Goal: Navigation & Orientation: Find specific page/section

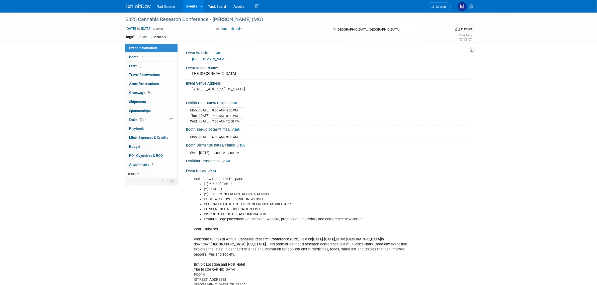
click at [142, 9] on img at bounding box center [138, 6] width 25 height 5
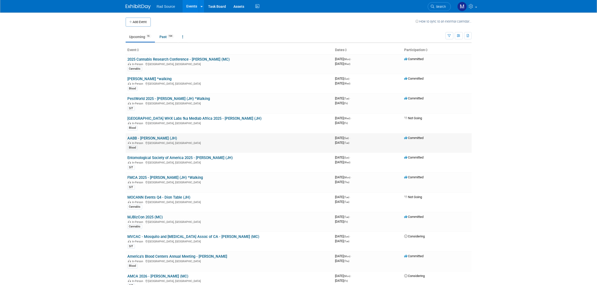
click at [157, 137] on link "AABB - [PERSON_NAME] (JH)" at bounding box center [153, 138] width 50 height 5
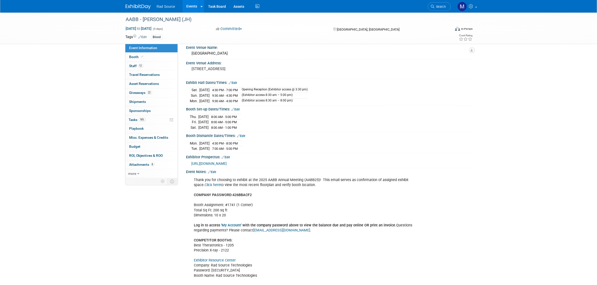
scroll to position [31, 0]
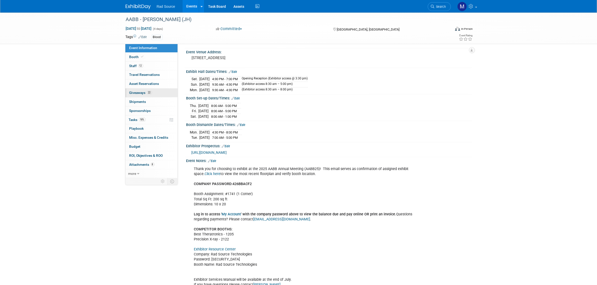
click at [159, 96] on link "22 Giveaways 22" at bounding box center [151, 92] width 52 height 9
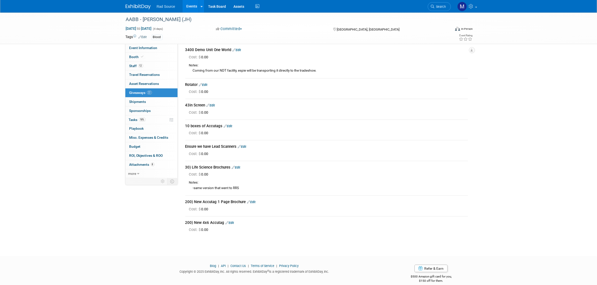
scroll to position [382, 0]
click at [134, 6] on img at bounding box center [138, 6] width 25 height 5
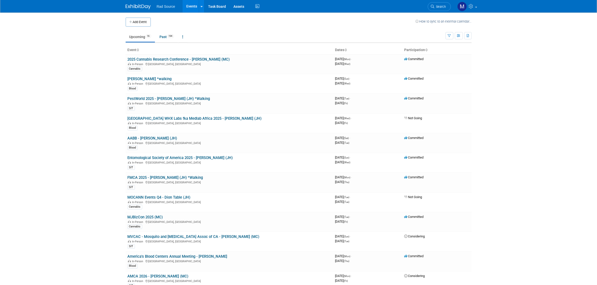
click at [164, 32] on ul "Upcoming 16 Past 194 All Events 210 Past and Upcoming Grouped Annually Events g…" at bounding box center [286, 37] width 320 height 11
click at [165, 39] on link "Past 194" at bounding box center [167, 37] width 22 height 10
